Goal: Task Accomplishment & Management: Manage account settings

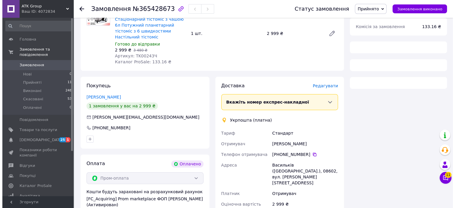
scroll to position [223, 0]
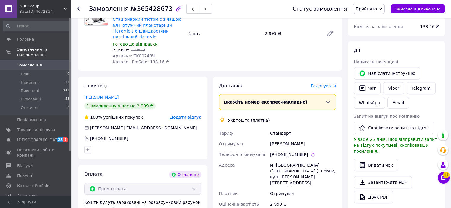
click at [327, 84] on div "Доставка [PERSON_NAME] Вкажіть номер експрес-накладної Обов'язково введіть номе…" at bounding box center [277, 175] width 117 height 184
click at [321, 84] on span "Редагувати" at bounding box center [323, 86] width 25 height 5
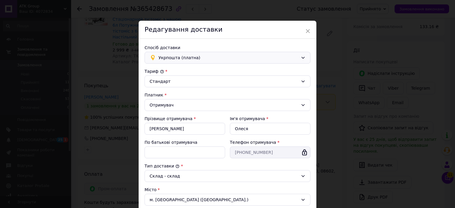
click at [216, 60] on span "Укрпошта (платна)" at bounding box center [229, 58] width 140 height 7
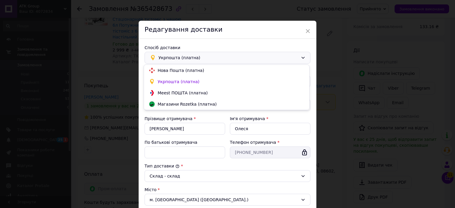
click at [202, 72] on span "Нова Пошта (платна)" at bounding box center [231, 71] width 147 height 6
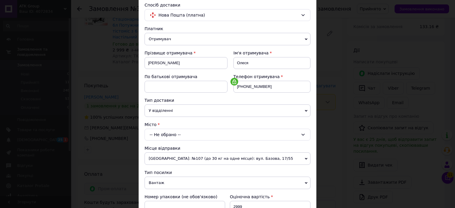
scroll to position [60, 0]
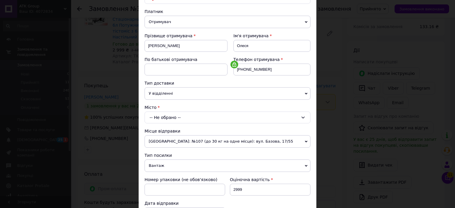
click at [176, 120] on div "-- Не обрано --" at bounding box center [228, 118] width 166 height 12
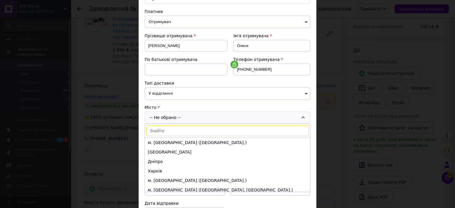
click at [168, 129] on input at bounding box center [227, 131] width 162 height 11
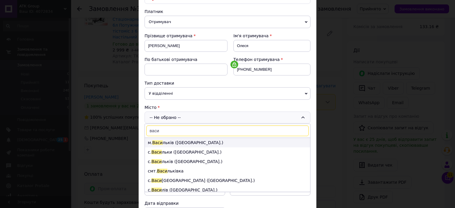
type input "васи"
click at [168, 145] on li "м. Васи льків ([GEOGRAPHIC_DATA].)" at bounding box center [227, 142] width 165 height 9
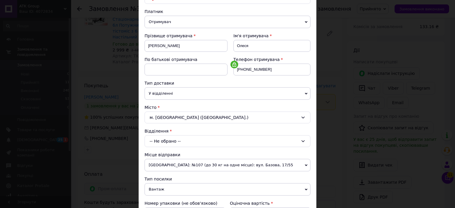
click at [164, 142] on div "-- Не обрано --" at bounding box center [228, 141] width 166 height 12
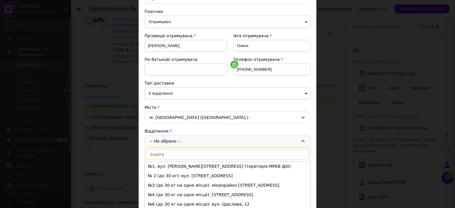
click at [162, 197] on li "№4 (до 30 кг на одне місце): [STREET_ADDRESS]" at bounding box center [227, 194] width 165 height 9
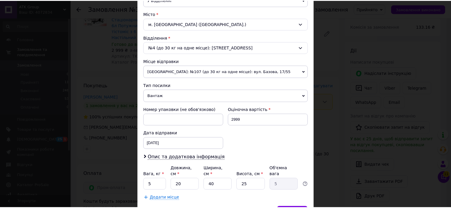
scroll to position [157, 0]
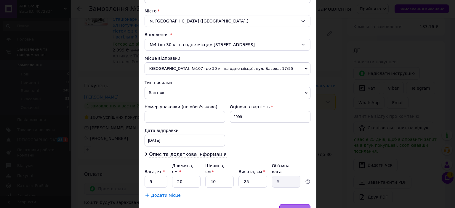
click at [289, 208] on span "Зберегти" at bounding box center [295, 210] width 19 height 4
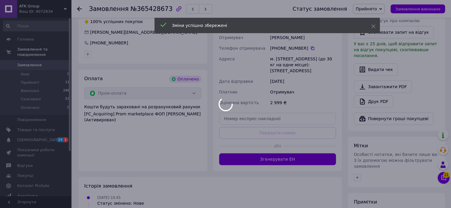
scroll to position [322, 0]
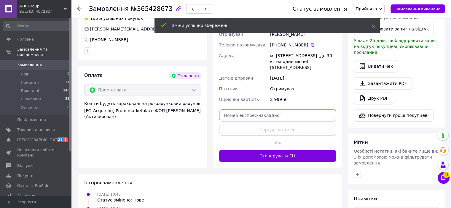
click at [252, 110] on input "text" at bounding box center [277, 116] width 117 height 12
paste input "20451265130330"
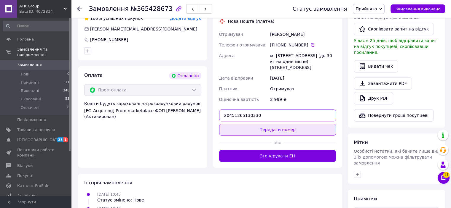
type input "20451265130330"
click at [292, 125] on button "Передати номер" at bounding box center [277, 130] width 117 height 12
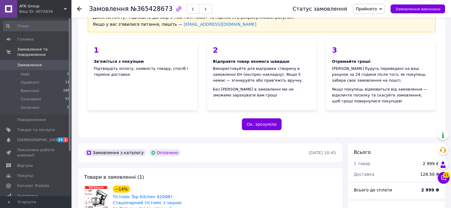
scroll to position [0, 0]
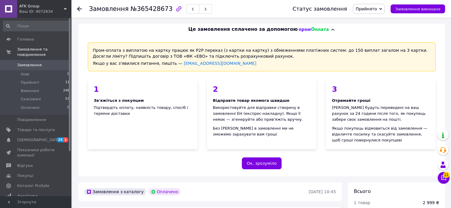
click at [81, 9] on icon at bounding box center [79, 9] width 5 height 5
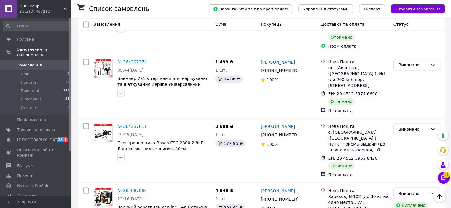
scroll to position [1031, 0]
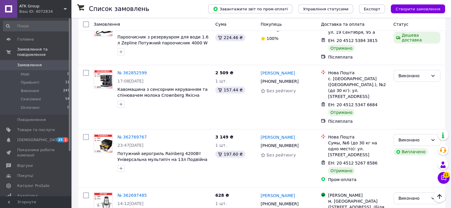
scroll to position [415, 0]
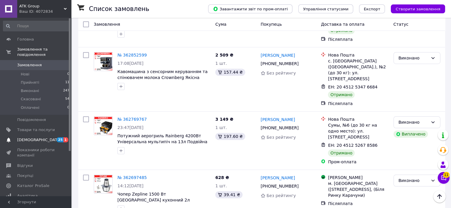
click at [38, 138] on span "[DEMOGRAPHIC_DATA]" at bounding box center [39, 140] width 44 height 5
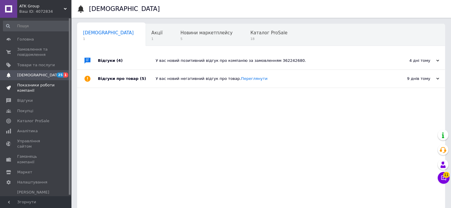
click at [23, 88] on span "Показники роботи компанії" at bounding box center [36, 88] width 38 height 11
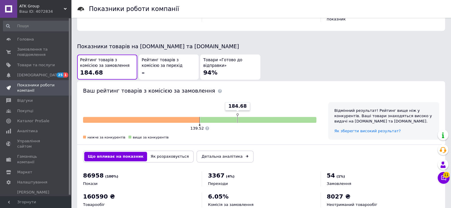
scroll to position [300, 0]
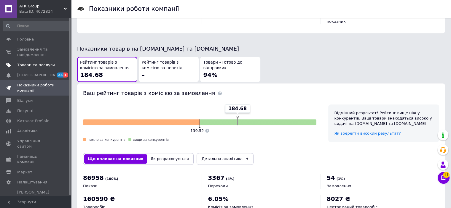
click at [34, 66] on span "Товари та послуги" at bounding box center [36, 65] width 38 height 5
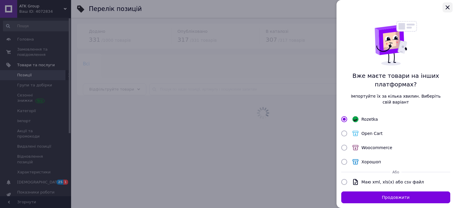
click at [448, 6] on icon "Закрыть" at bounding box center [447, 7] width 7 height 7
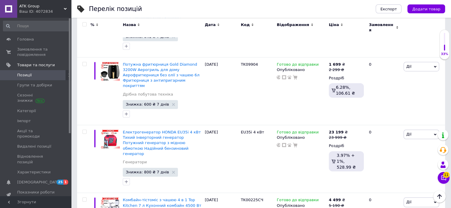
scroll to position [517, 0]
